Goal: Complete application form: Complete application form

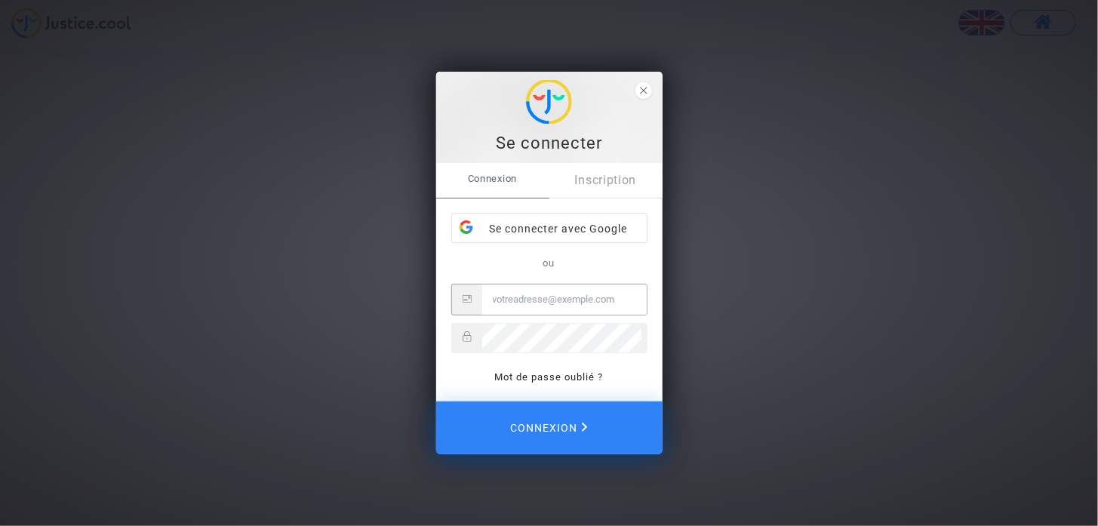
click at [656, 81] on div "Se connecter" at bounding box center [549, 117] width 226 height 91
click at [644, 90] on polygon "close" at bounding box center [643, 91] width 7 height 7
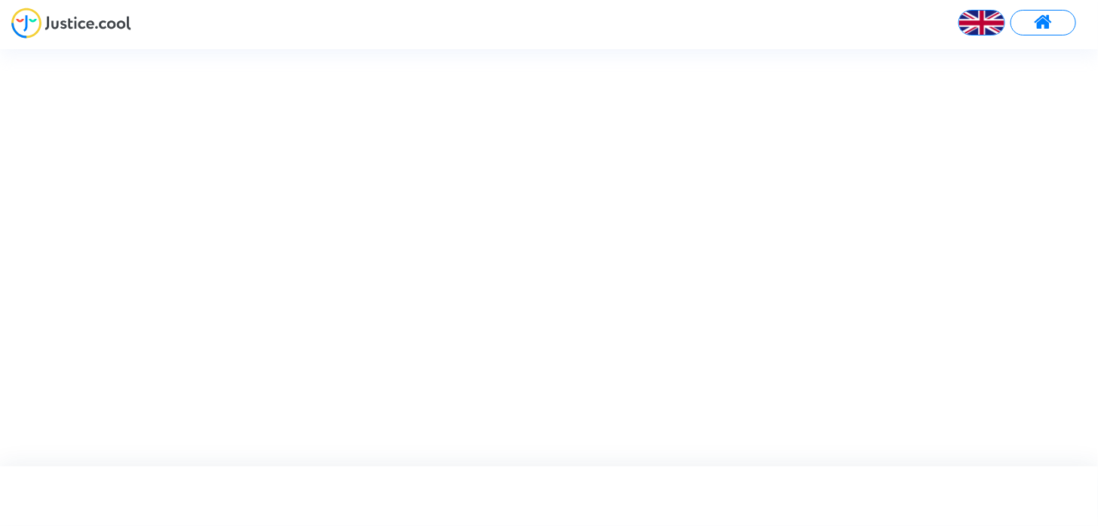
click at [92, 29] on img at bounding box center [71, 23] width 120 height 31
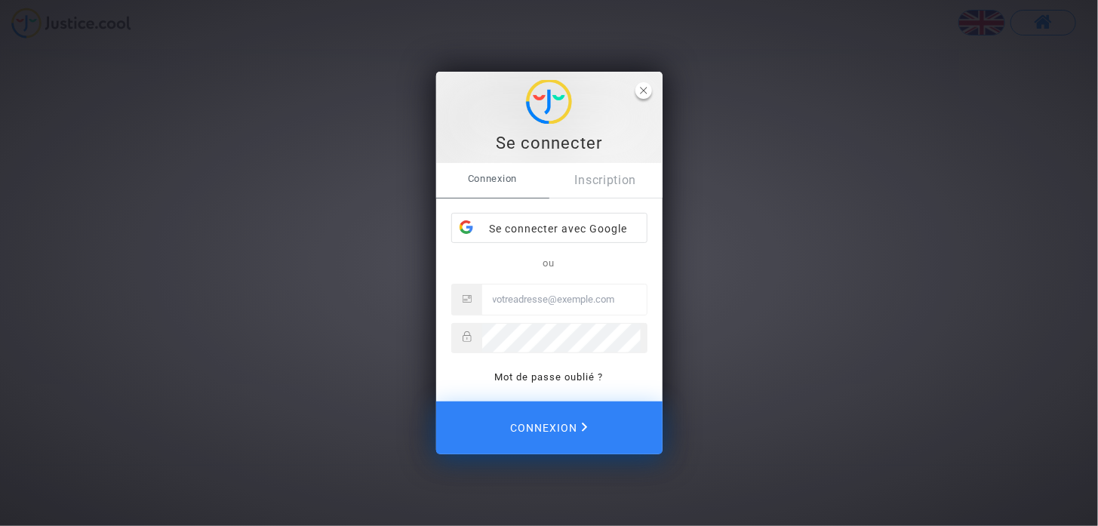
click at [644, 93] on icon "close" at bounding box center [644, 91] width 8 height 8
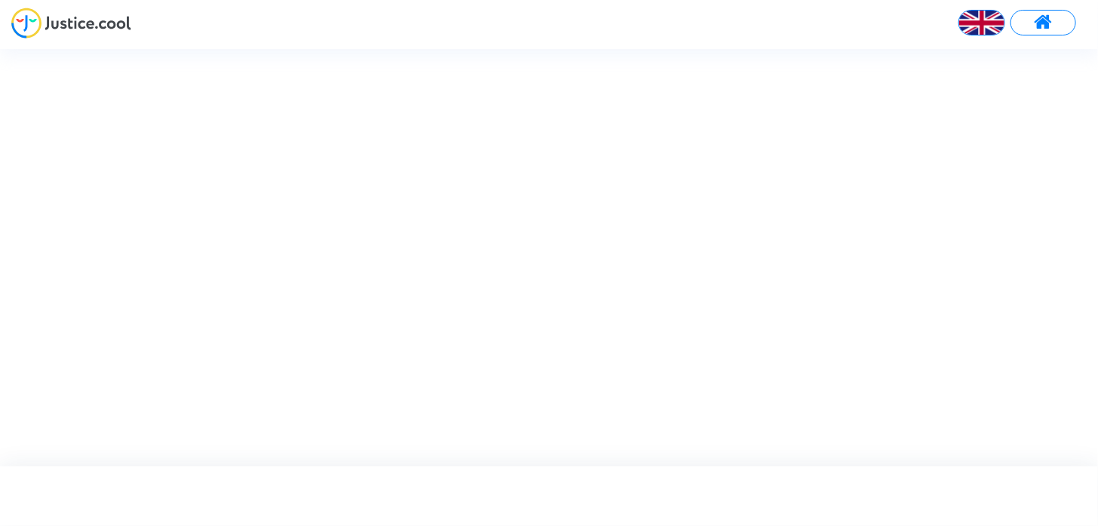
click at [1044, 26] on span at bounding box center [1043, 23] width 19 height 20
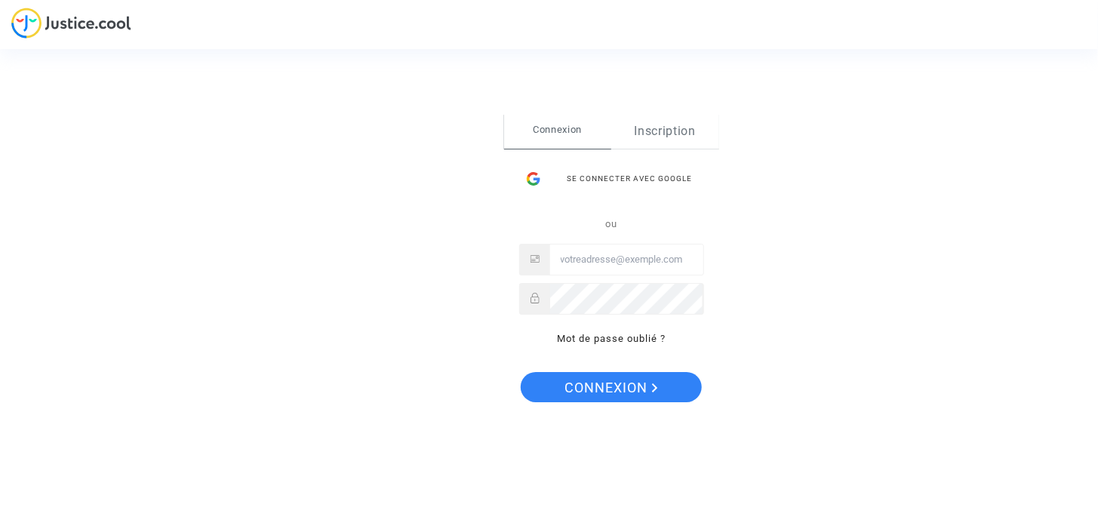
click at [662, 126] on link "Inscription" at bounding box center [665, 131] width 108 height 35
